Goal: Information Seeking & Learning: Learn about a topic

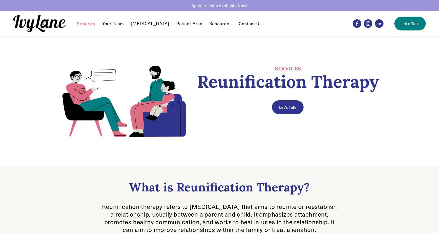
click at [187, 22] on link "Patient Area" at bounding box center [189, 23] width 26 height 6
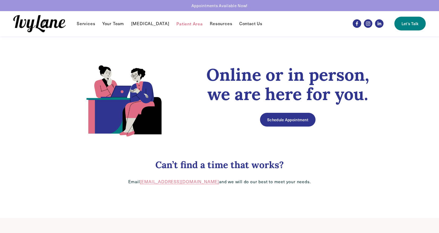
click at [0, 0] on span "Reunification Therapy" at bounding box center [0, 0] width 0 height 0
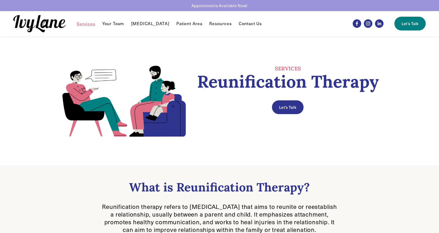
click at [119, 26] on link "Your Team" at bounding box center [113, 23] width 22 height 6
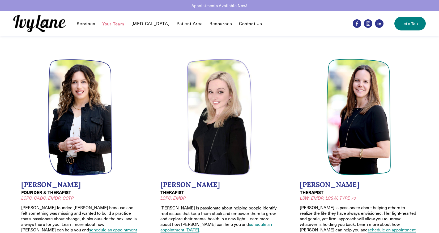
click at [153, 24] on link "[MEDICAL_DATA]" at bounding box center [150, 23] width 38 height 6
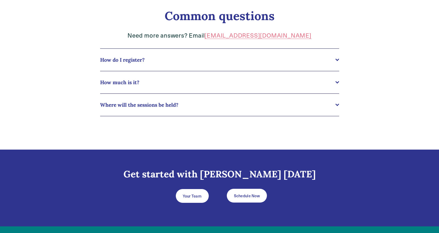
scroll to position [288, 0]
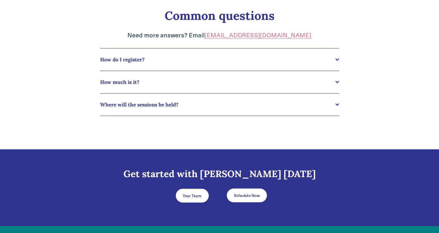
click at [126, 84] on span "How much is it?" at bounding box center [217, 82] width 235 height 6
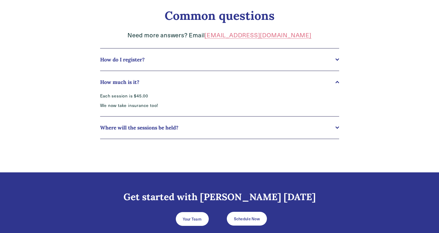
click at [138, 58] on span "How do I register?" at bounding box center [217, 60] width 235 height 6
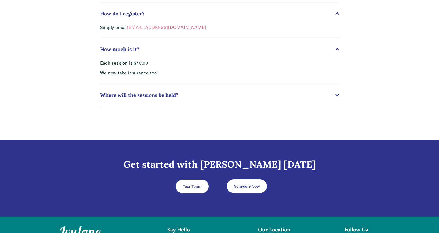
scroll to position [335, 0]
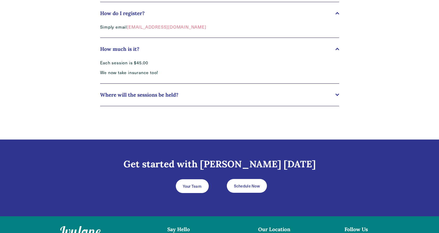
click at [122, 95] on span "Where will the sessions be held?" at bounding box center [217, 95] width 235 height 6
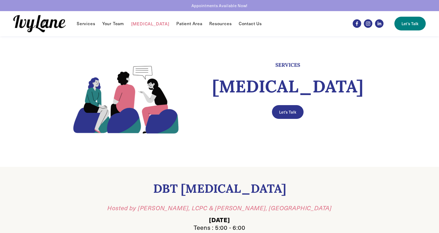
scroll to position [0, 0]
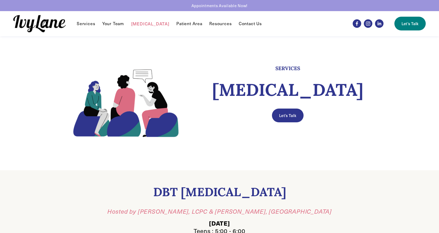
click at [83, 27] on link "Services" at bounding box center [86, 23] width 18 height 6
